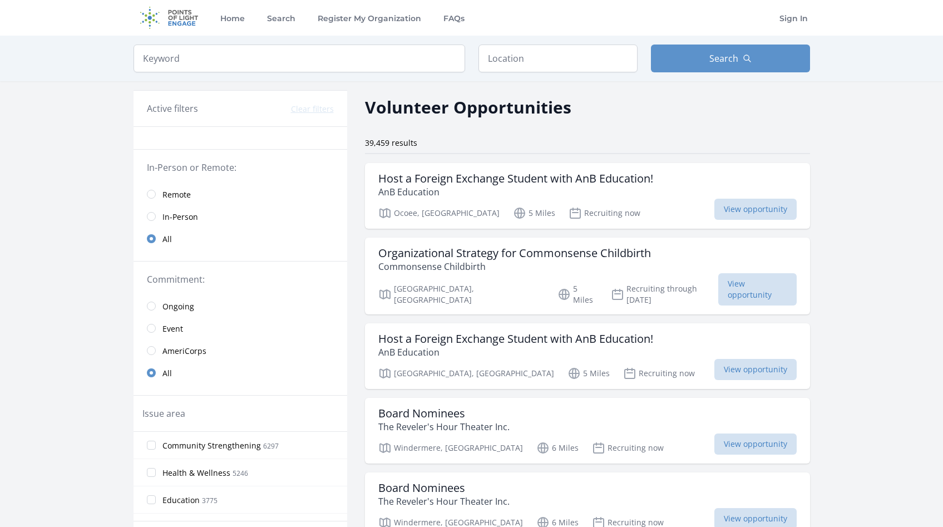
scroll to position [25, 0]
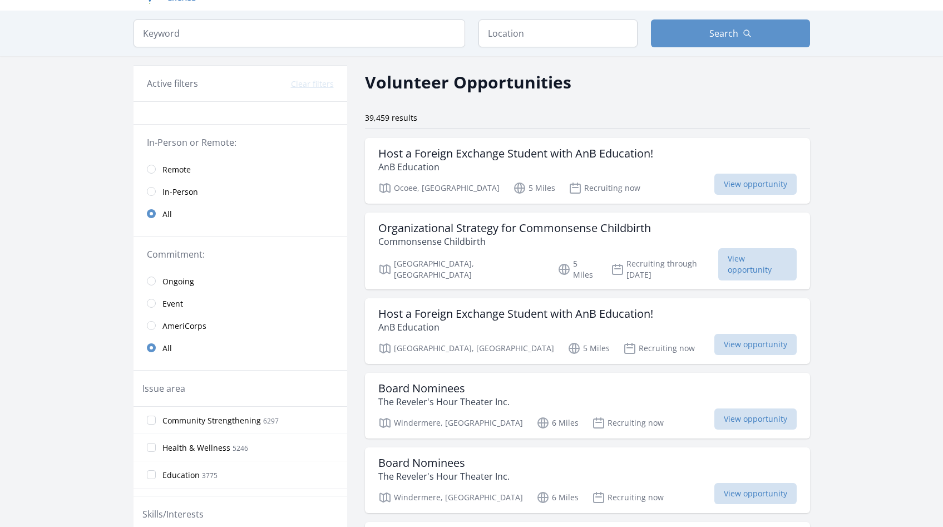
click at [152, 176] on link "Remote" at bounding box center [241, 169] width 214 height 22
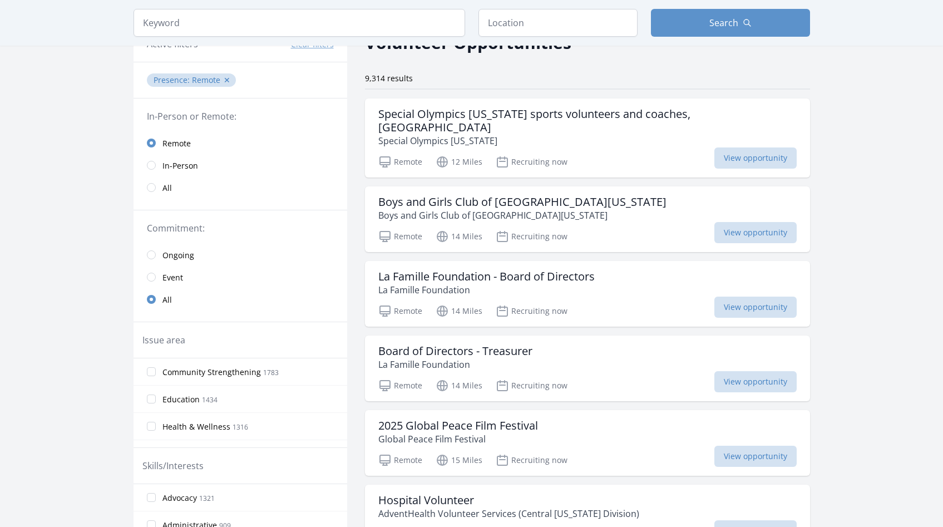
scroll to position [56, 0]
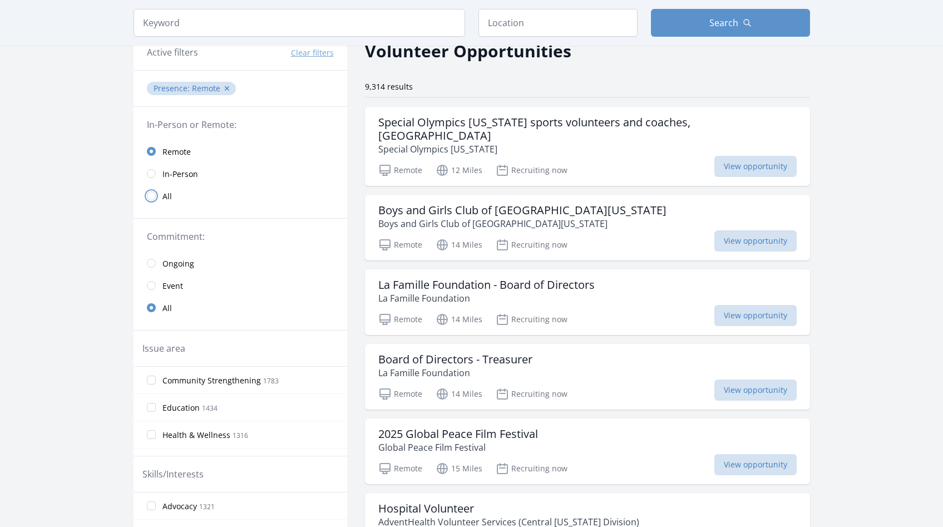
click at [153, 197] on input "radio" at bounding box center [151, 195] width 9 height 9
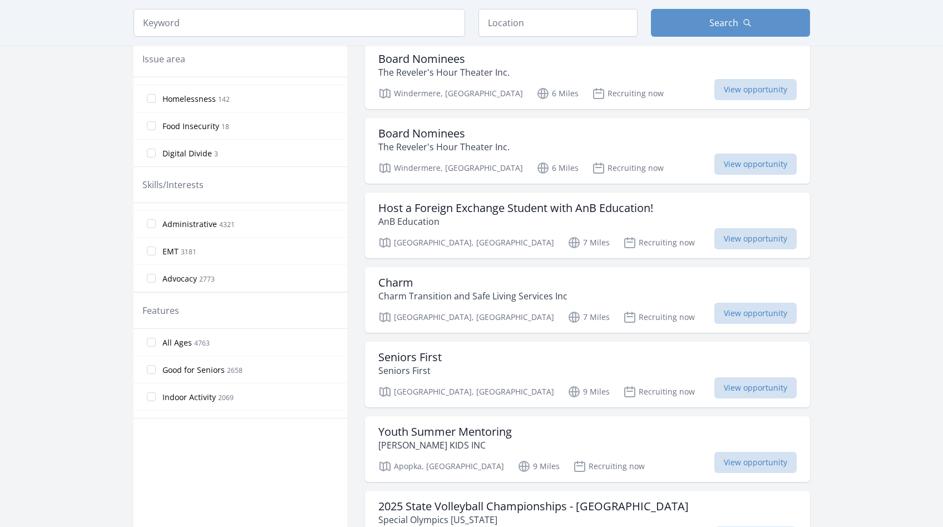
scroll to position [22, 0]
click at [152, 225] on input "Administrative 4321" at bounding box center [151, 221] width 9 height 9
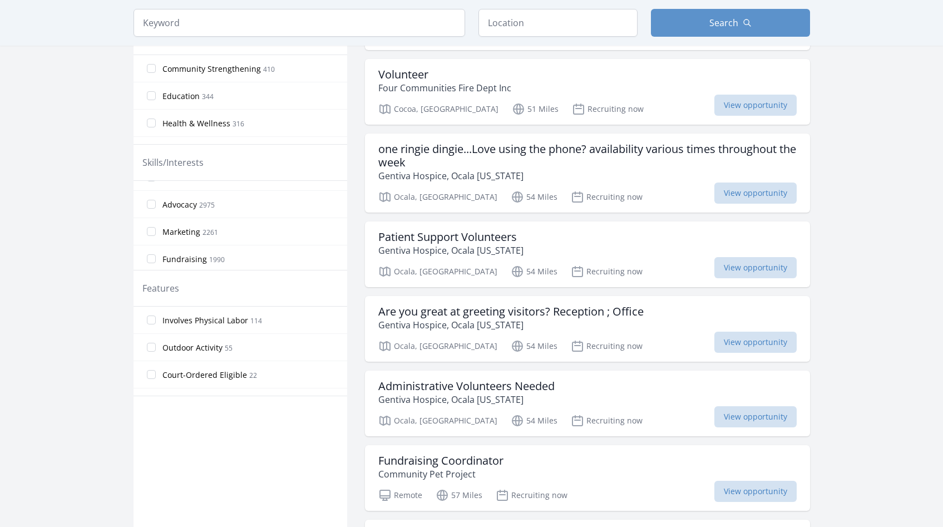
scroll to position [75, 0]
click at [153, 201] on input "Advocacy 2975" at bounding box center [151, 201] width 9 height 9
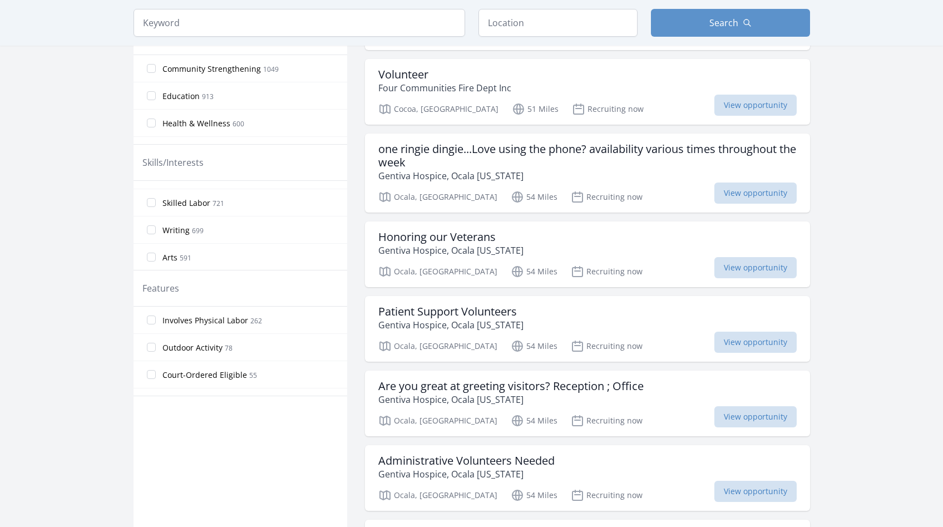
scroll to position [430, 0]
click at [149, 228] on input "Writing 699" at bounding box center [151, 227] width 9 height 9
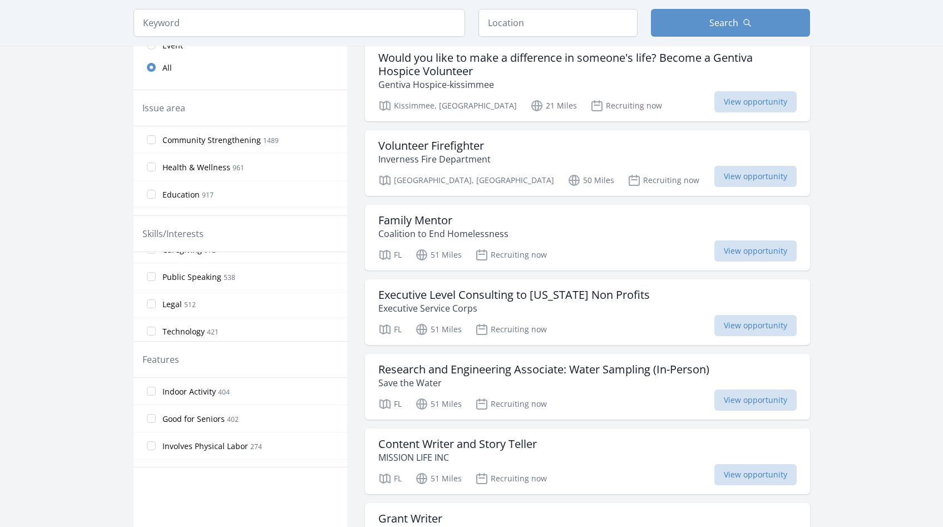
scroll to position [529, 0]
click at [154, 310] on input "Legal 512" at bounding box center [151, 308] width 9 height 9
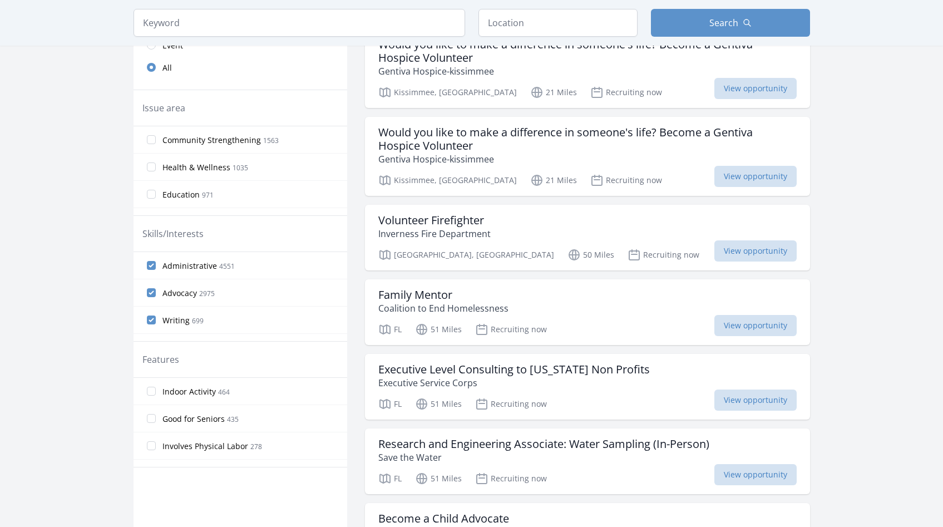
click at [155, 264] on label "Administrative 4551" at bounding box center [241, 265] width 214 height 22
click at [155, 264] on input "Administrative 4551" at bounding box center [151, 265] width 9 height 9
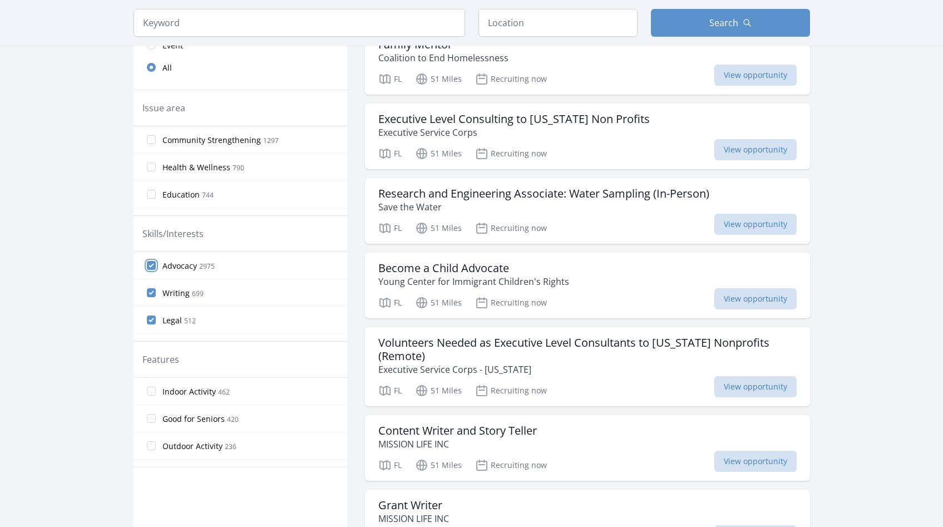
click at [151, 266] on input "Advocacy 2975" at bounding box center [151, 265] width 9 height 9
click at [151, 266] on input "Writing 699" at bounding box center [151, 265] width 9 height 9
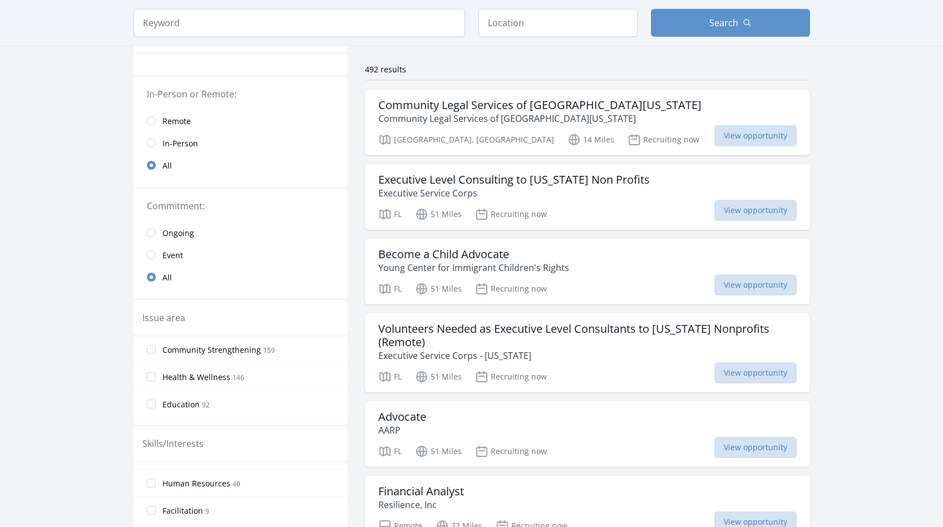
scroll to position [75, 0]
click at [783, 140] on span "View opportunity" at bounding box center [755, 133] width 82 height 21
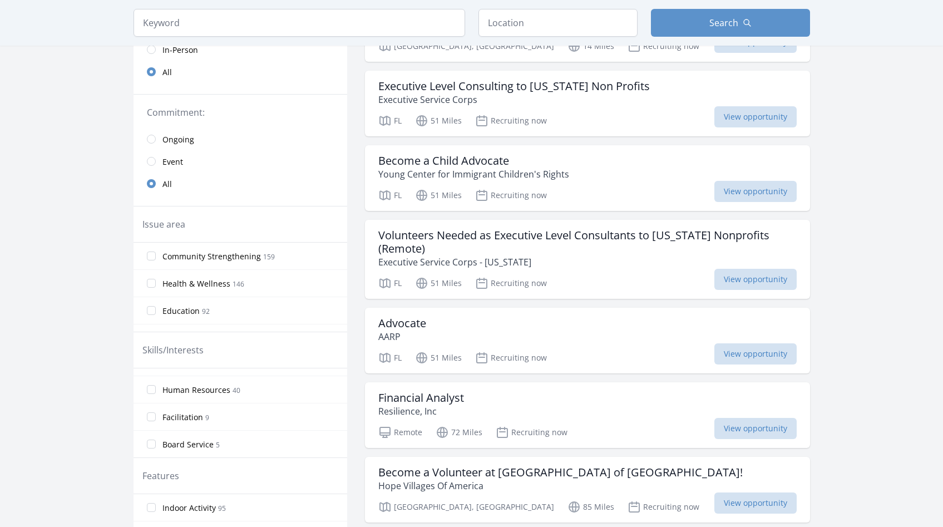
scroll to position [135, 0]
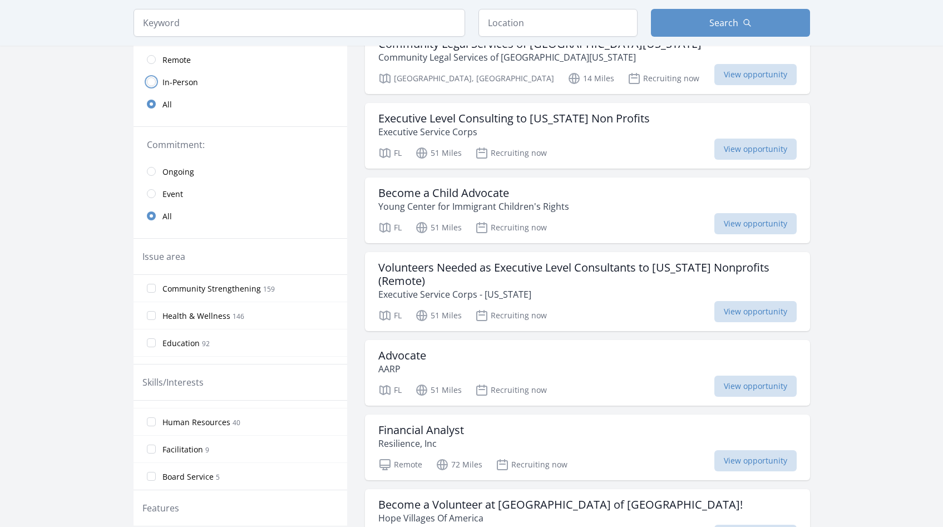
click at [153, 83] on input "radio" at bounding box center [151, 81] width 9 height 9
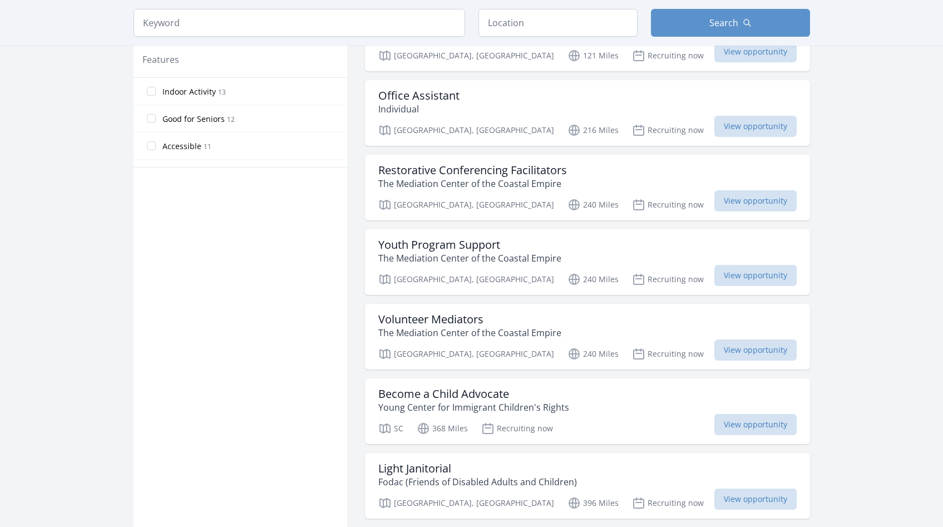
scroll to position [613, 0]
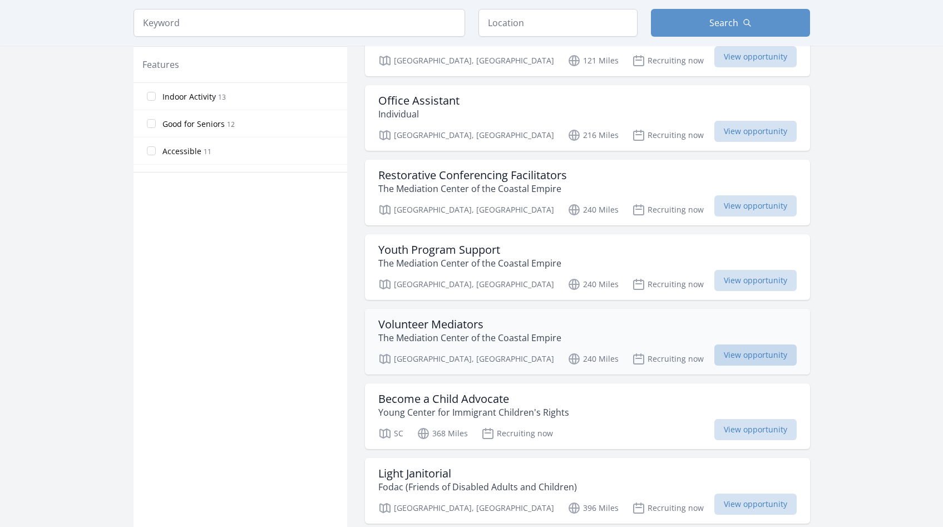
click at [743, 355] on span "View opportunity" at bounding box center [755, 354] width 82 height 21
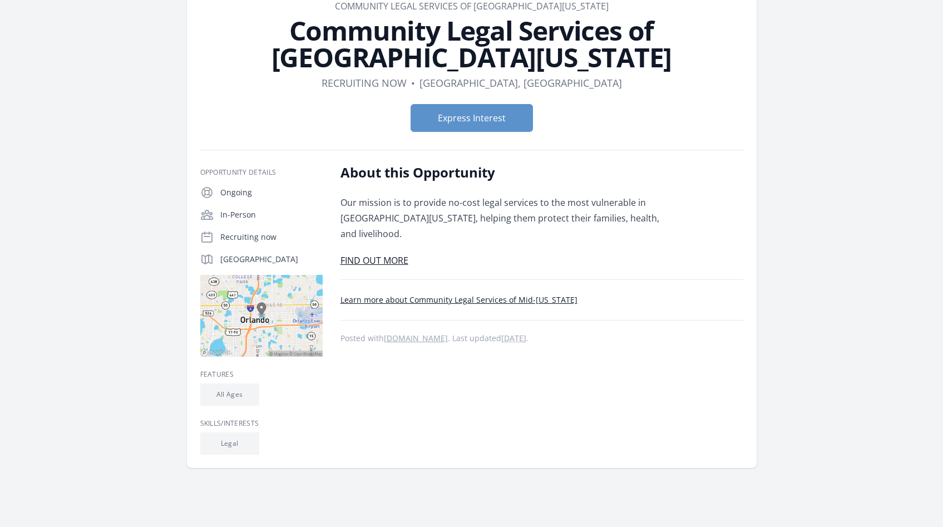
scroll to position [72, 0]
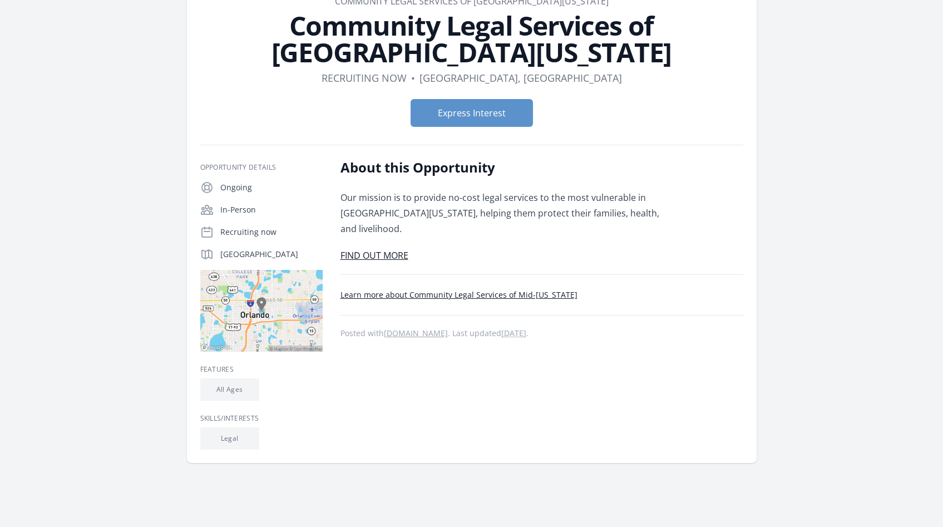
click at [396, 249] on link "FIND OUT MORE" at bounding box center [374, 255] width 68 height 12
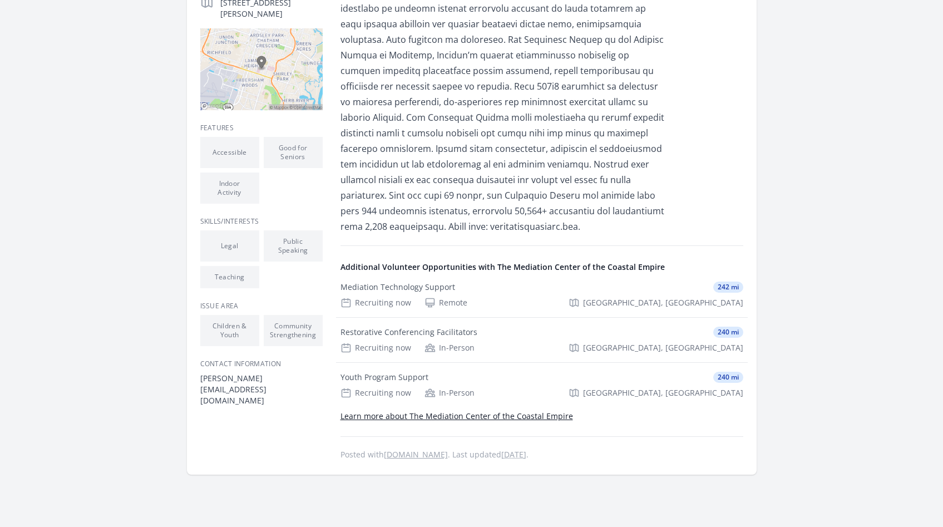
scroll to position [336, 0]
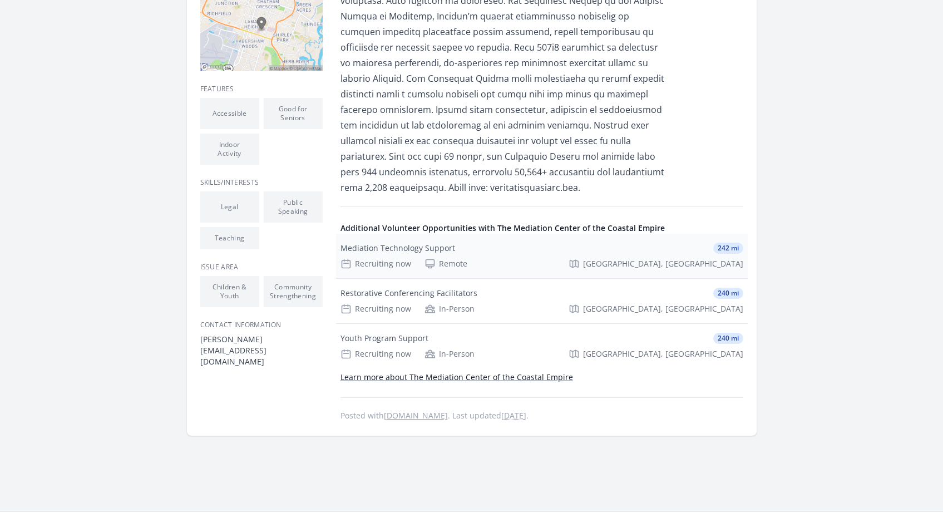
click at [587, 234] on div "Mediation Technology Support 242 mi Recruiting now Remote Savannah, GA" at bounding box center [542, 256] width 412 height 45
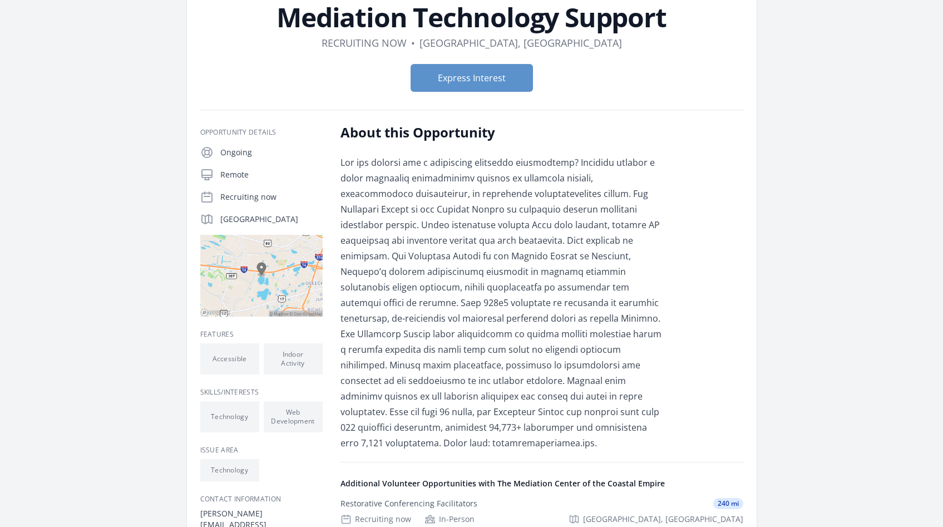
scroll to position [81, 0]
